Goal: Transaction & Acquisition: Purchase product/service

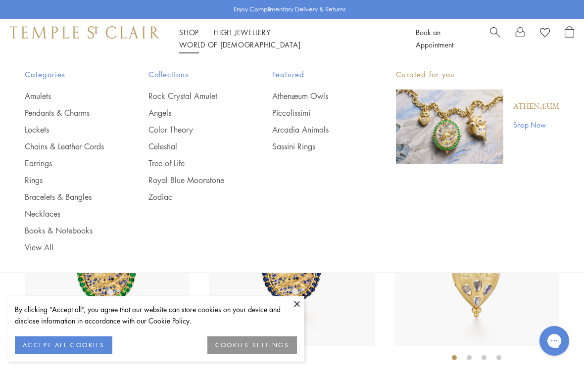
click at [75, 141] on link "Chains & Leather Cords" at bounding box center [67, 146] width 84 height 11
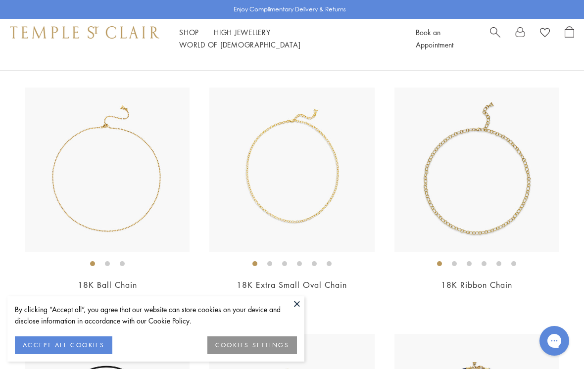
scroll to position [1092, 0]
click at [294, 303] on button at bounding box center [297, 303] width 15 height 15
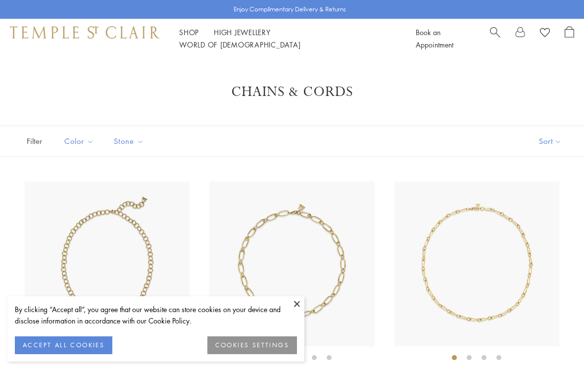
click at [187, 37] on link "Shop Shop" at bounding box center [189, 32] width 20 height 10
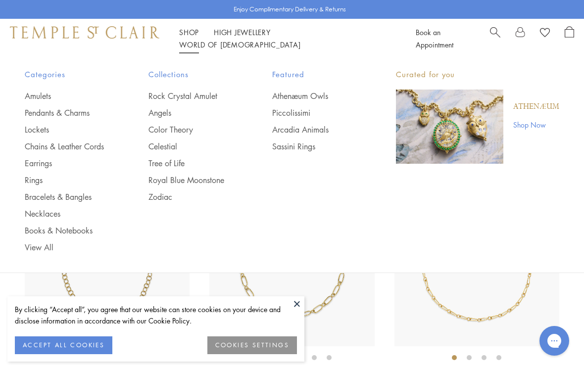
click at [38, 91] on link "Amulets" at bounding box center [67, 96] width 84 height 11
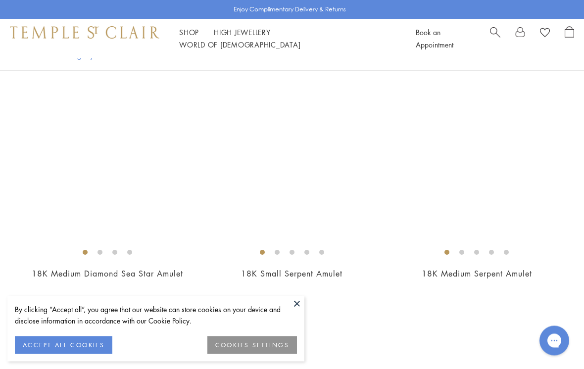
scroll to position [4590, 0]
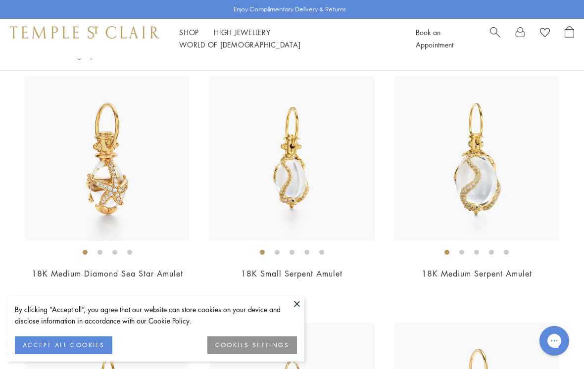
click at [307, 180] on img at bounding box center [291, 158] width 165 height 165
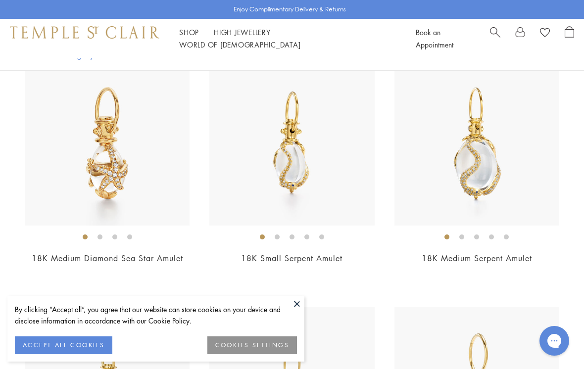
click at [487, 158] on img at bounding box center [476, 143] width 165 height 165
click at [467, 143] on img at bounding box center [476, 142] width 165 height 165
click at [291, 157] on img at bounding box center [291, 142] width 165 height 165
click at [290, 301] on button at bounding box center [297, 303] width 15 height 15
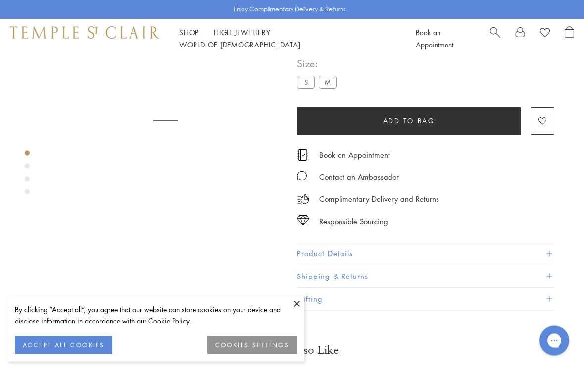
scroll to position [58, 0]
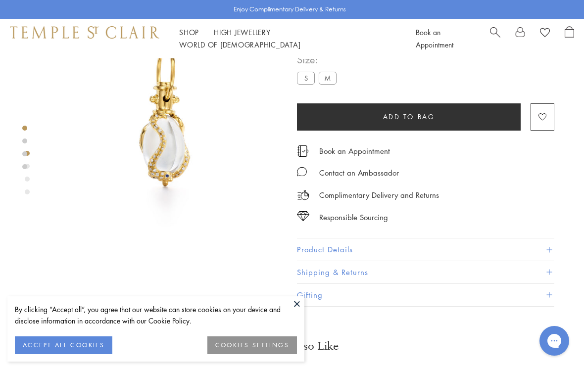
click at [303, 303] on button at bounding box center [297, 303] width 15 height 15
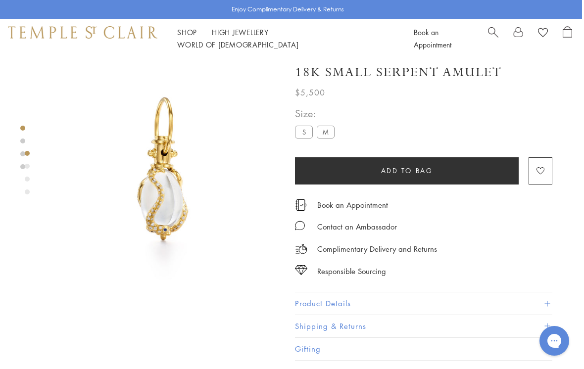
scroll to position [0, 2]
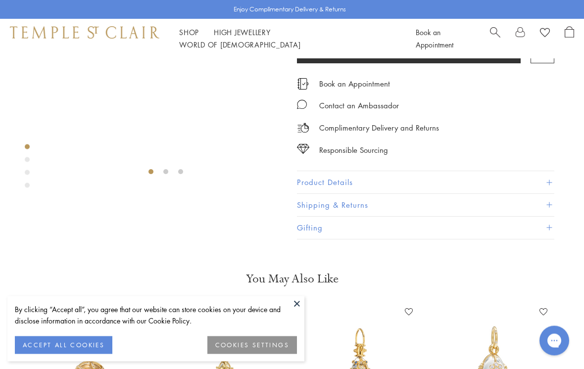
scroll to position [58, 0]
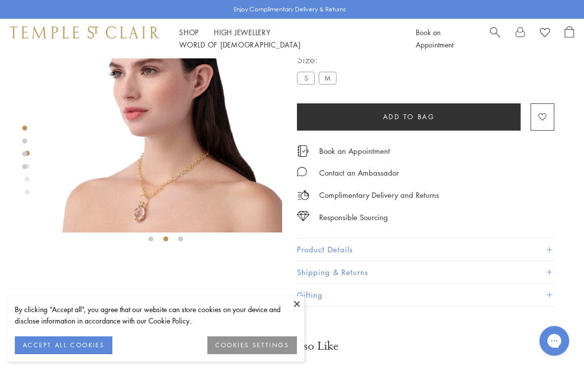
click at [129, 197] on img at bounding box center [166, 116] width 233 height 233
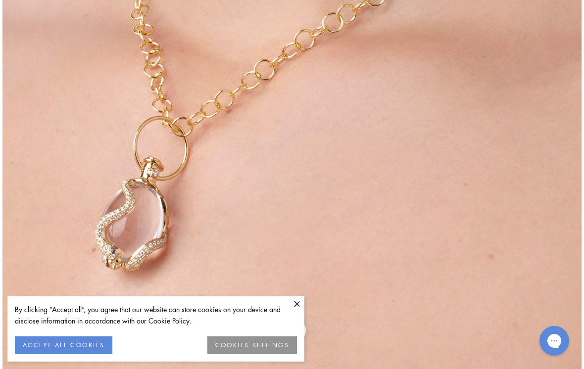
click at [297, 303] on button at bounding box center [297, 303] width 15 height 15
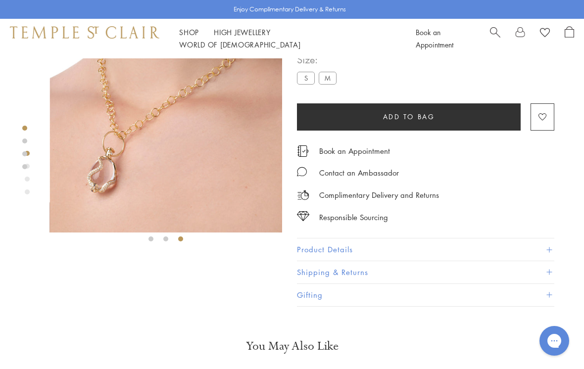
click at [172, 147] on img at bounding box center [166, 116] width 233 height 233
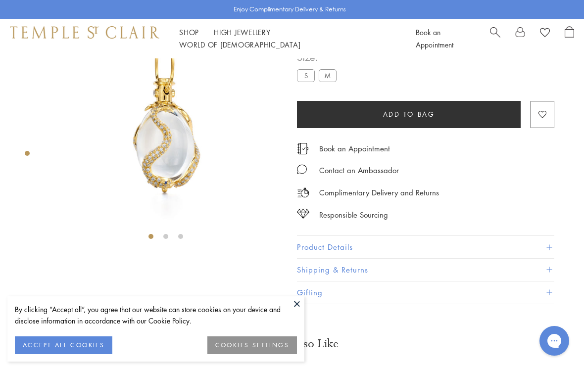
scroll to position [58, 0]
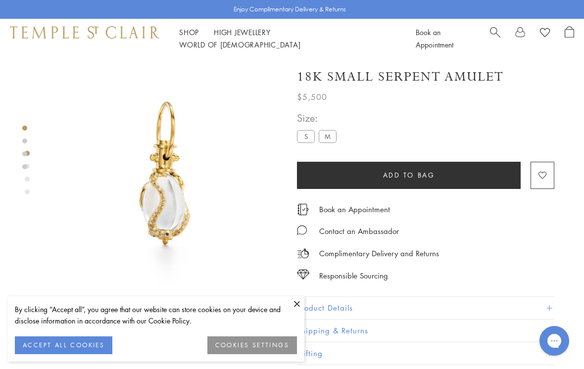
click at [295, 300] on button at bounding box center [297, 303] width 15 height 15
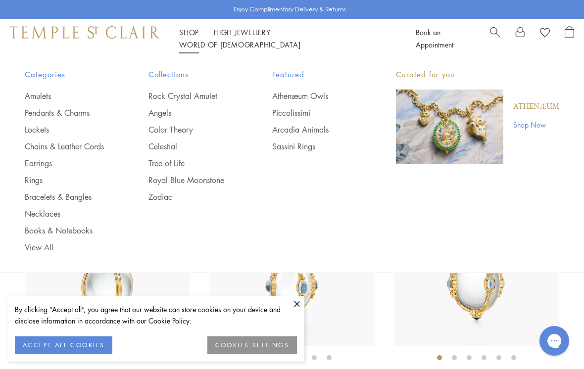
click at [74, 197] on link "Bracelets & Bangles" at bounding box center [67, 197] width 84 height 11
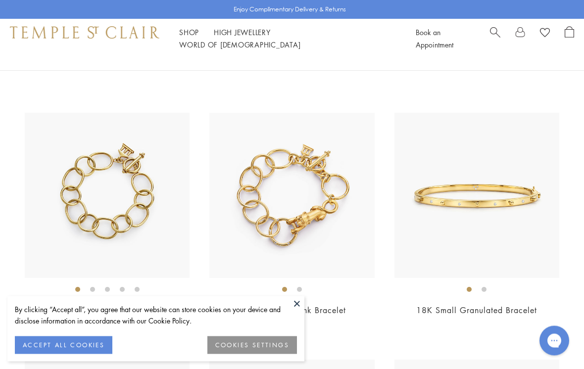
scroll to position [1548, 0]
click at [112, 208] on img at bounding box center [107, 195] width 165 height 165
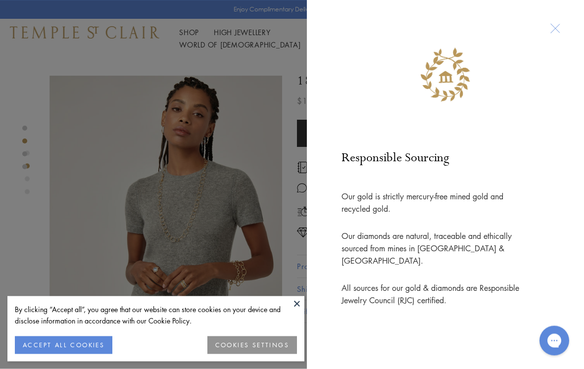
scroll to position [230, 0]
click at [550, 26] on div at bounding box center [446, 60] width 238 height 81
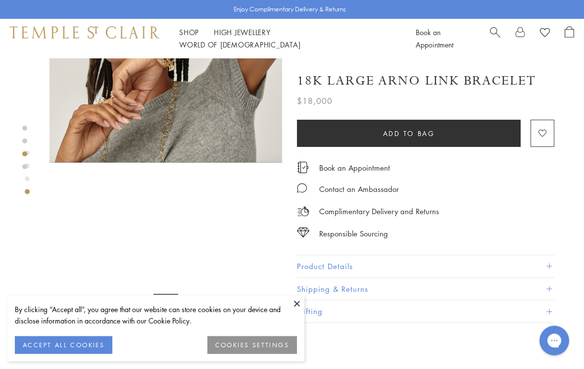
scroll to position [623, 0]
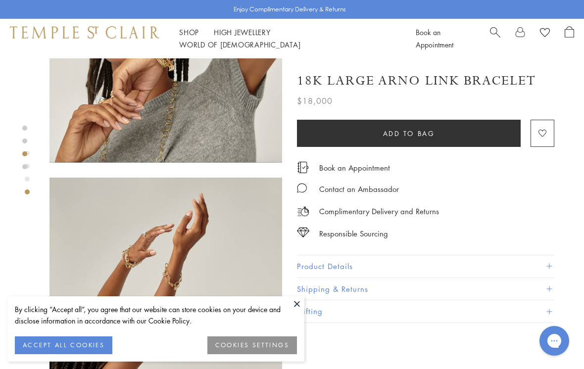
click at [336, 268] on button "Product Details" at bounding box center [425, 266] width 257 height 22
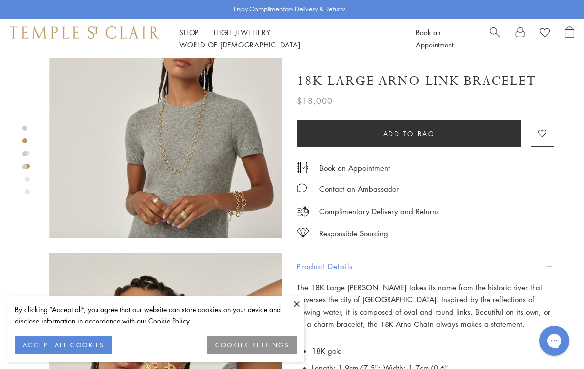
scroll to position [299, 0]
